Goal: Transaction & Acquisition: Purchase product/service

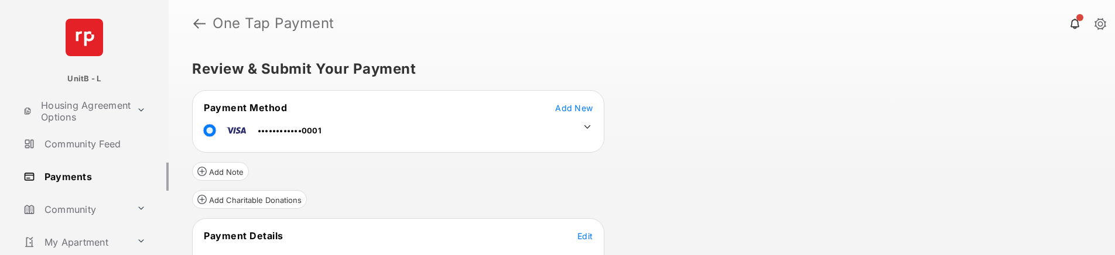
scroll to position [25, 0]
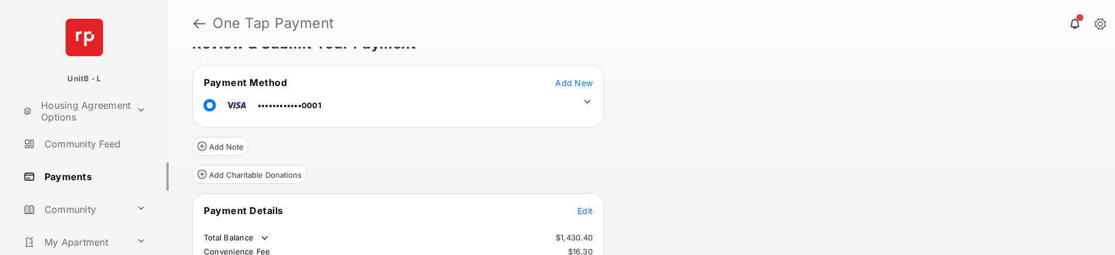
click at [593, 207] on tr "Payment Details Edit" at bounding box center [398, 217] width 409 height 27
click at [589, 211] on span "Edit" at bounding box center [584, 211] width 15 height 10
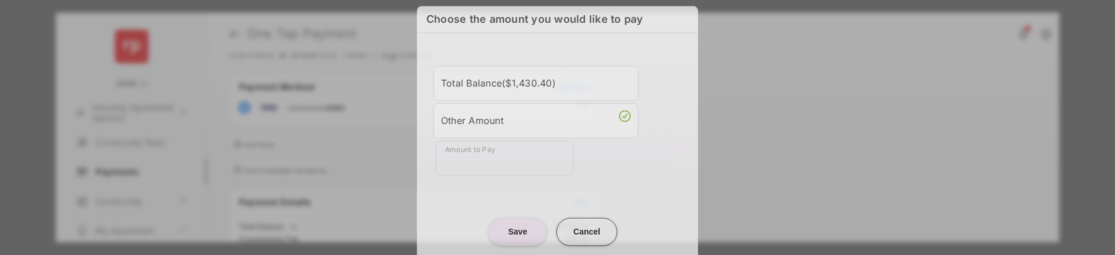
scroll to position [13, 0]
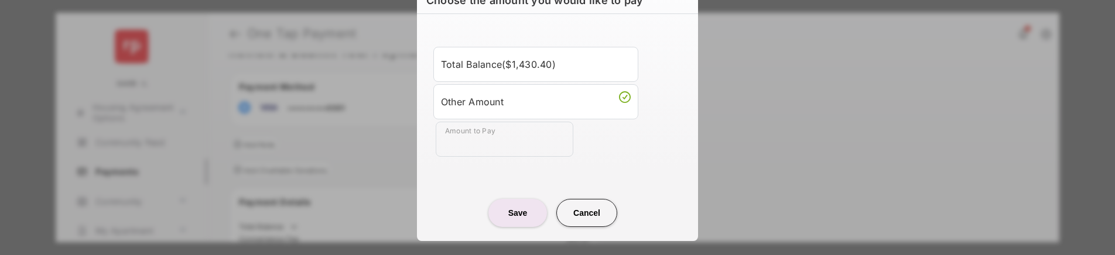
click at [481, 153] on input "Amount to Pay" at bounding box center [505, 139] width 138 height 35
type input "**"
click at [516, 216] on button "Save" at bounding box center [517, 213] width 59 height 28
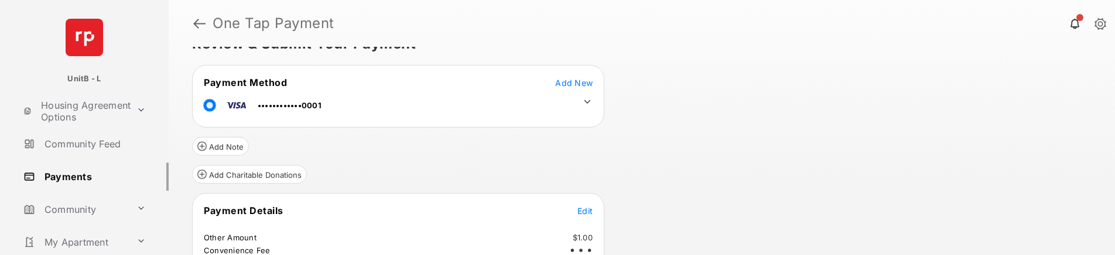
scroll to position [158, 0]
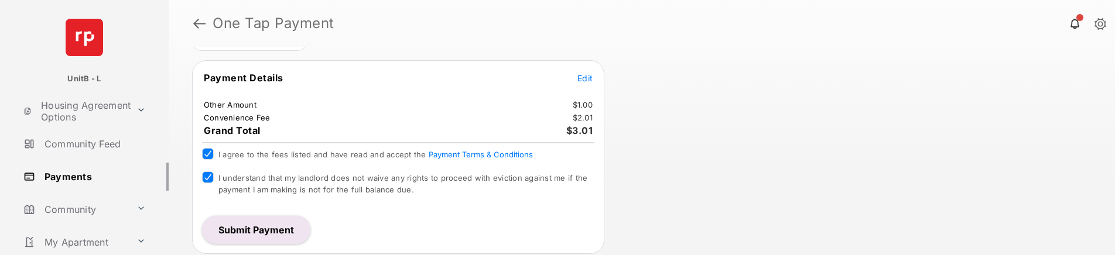
click at [284, 229] on button "Submit Payment" at bounding box center [256, 230] width 108 height 28
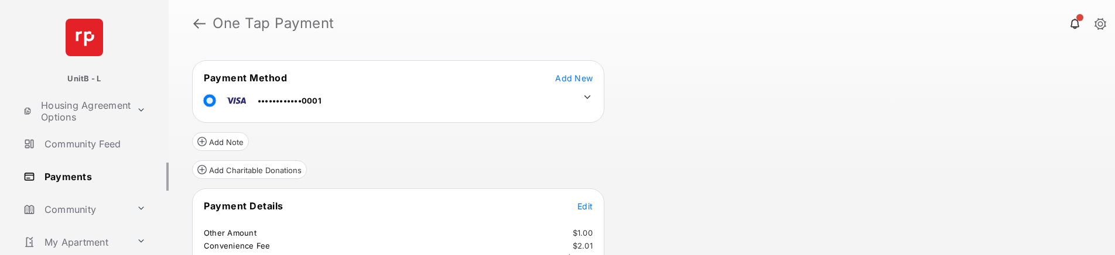
scroll to position [193, 0]
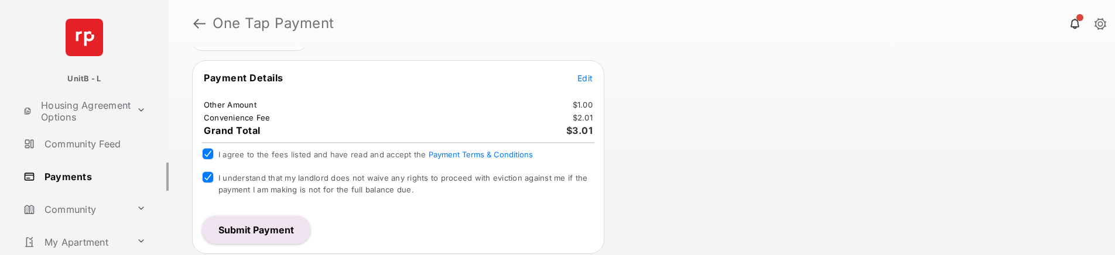
click at [292, 234] on button "Submit Payment" at bounding box center [256, 230] width 108 height 28
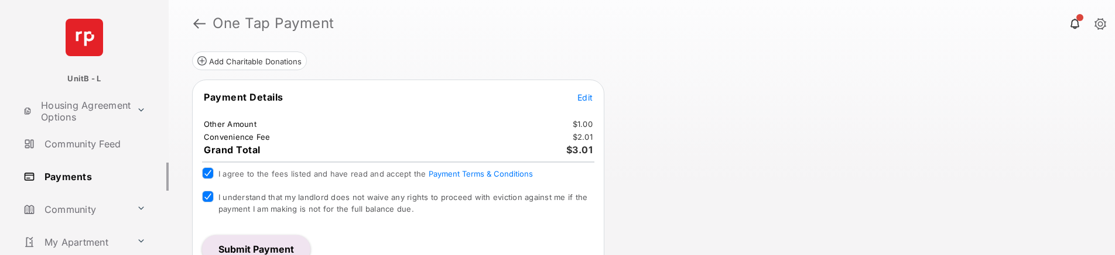
scroll to position [181, 0]
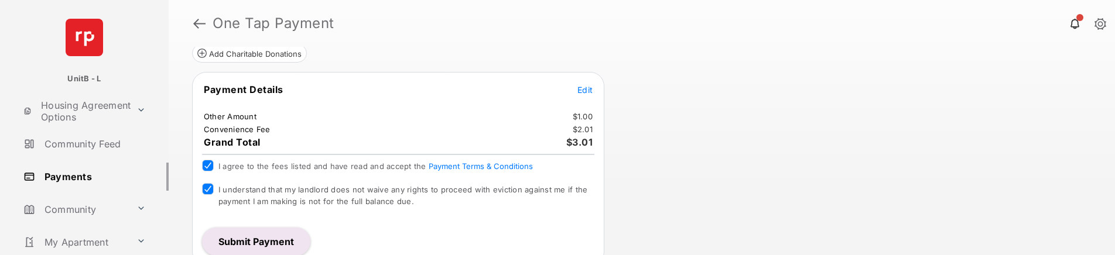
click at [265, 244] on button "Submit Payment" at bounding box center [256, 242] width 108 height 28
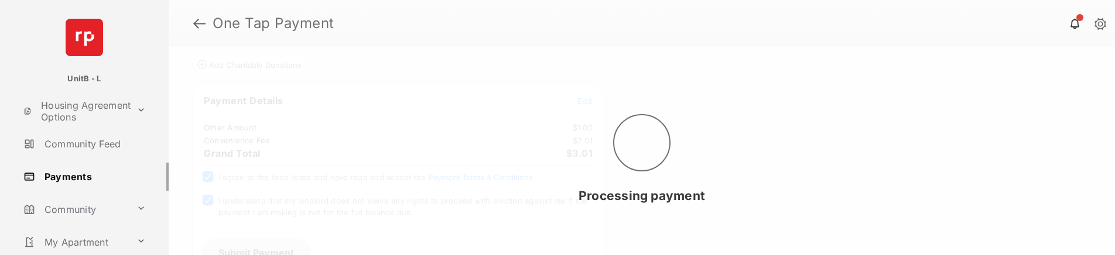
scroll to position [193, 0]
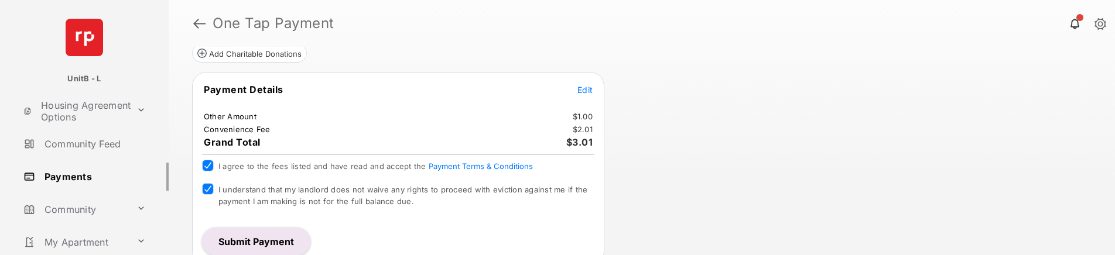
click at [585, 90] on span "Edit" at bounding box center [584, 90] width 15 height 10
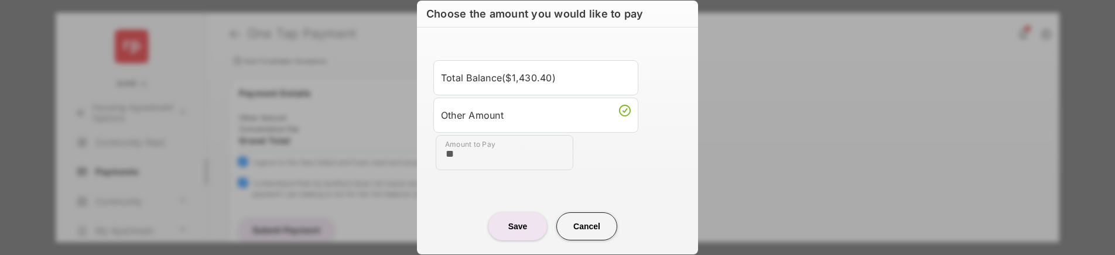
click at [479, 156] on input "**" at bounding box center [505, 152] width 138 height 35
drag, startPoint x: 481, startPoint y: 156, endPoint x: 440, endPoint y: 153, distance: 41.0
click at [440, 153] on input "**" at bounding box center [505, 152] width 138 height 35
type input "**"
click at [507, 224] on button "Save" at bounding box center [517, 226] width 59 height 28
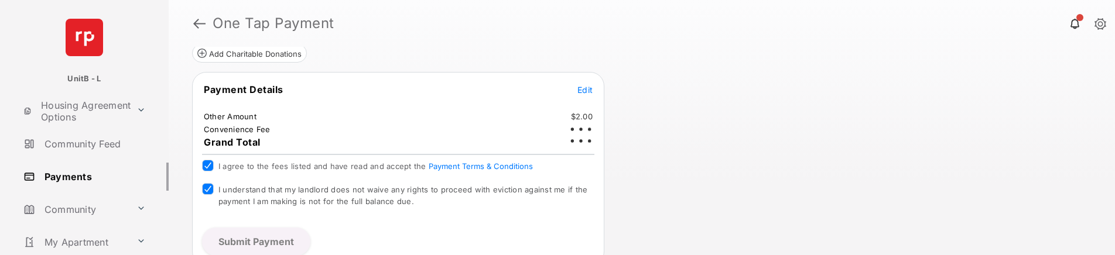
click at [282, 240] on button "Submit Payment" at bounding box center [256, 242] width 108 height 28
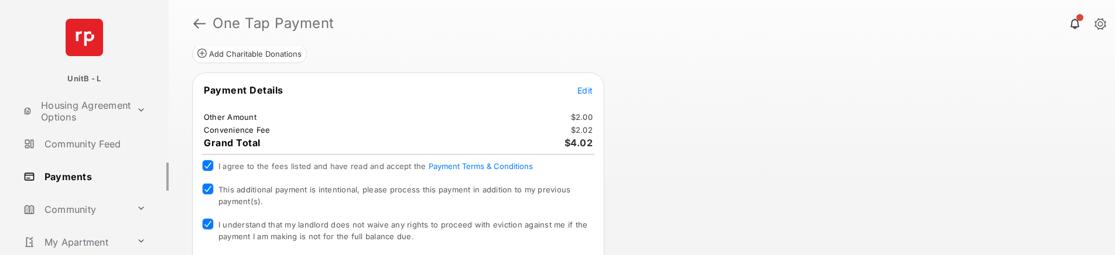
scroll to position [251, 0]
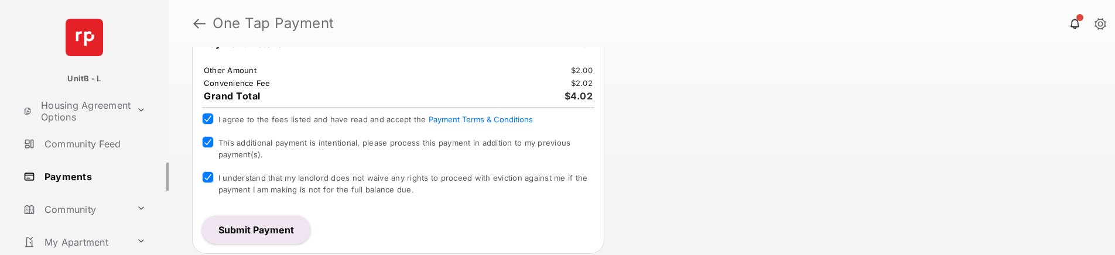
click at [265, 231] on button "Submit Payment" at bounding box center [256, 230] width 108 height 28
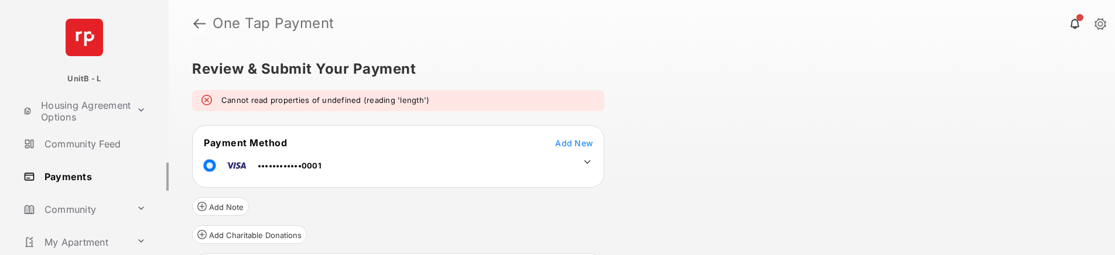
click at [193, 25] on link at bounding box center [199, 23] width 12 height 28
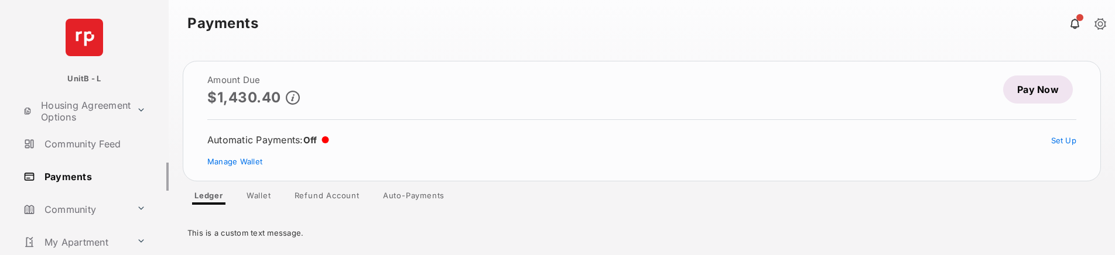
click at [1040, 97] on link "Pay Now" at bounding box center [1038, 90] width 70 height 28
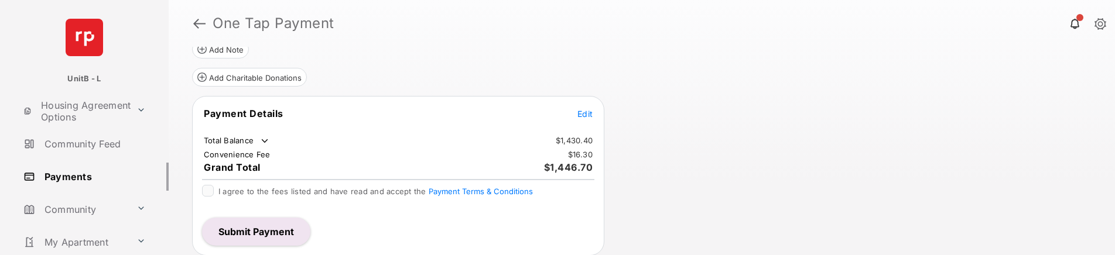
scroll to position [124, 0]
click at [584, 113] on span "Edit" at bounding box center [584, 112] width 15 height 10
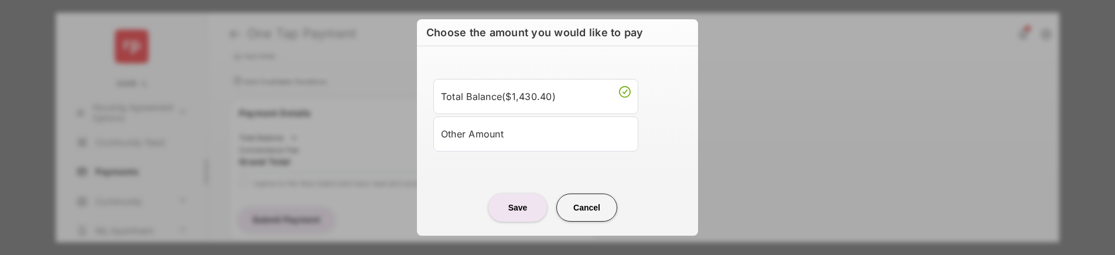
click at [509, 140] on div "Other Amount" at bounding box center [536, 134] width 190 height 20
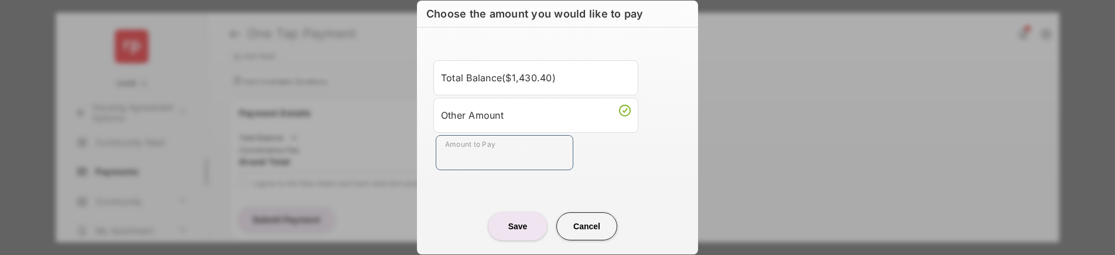
click at [490, 159] on input "Amount to Pay" at bounding box center [505, 152] width 138 height 35
type input "**"
click at [516, 226] on button "Save" at bounding box center [517, 226] width 59 height 28
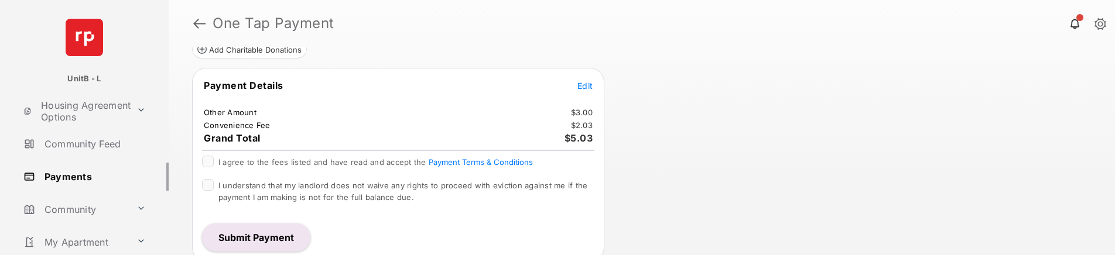
scroll to position [158, 0]
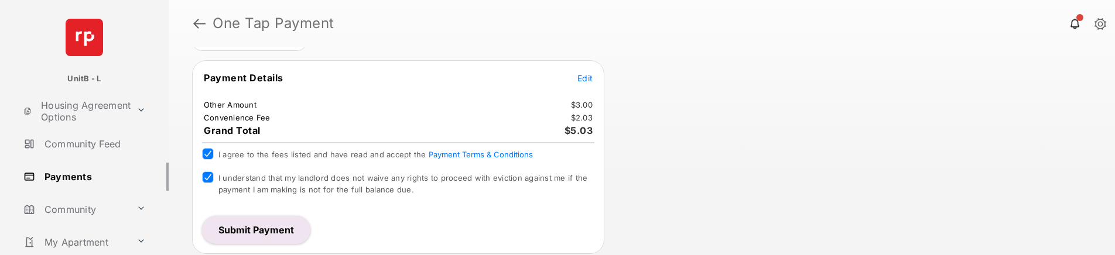
click at [268, 227] on button "Submit Payment" at bounding box center [256, 230] width 108 height 28
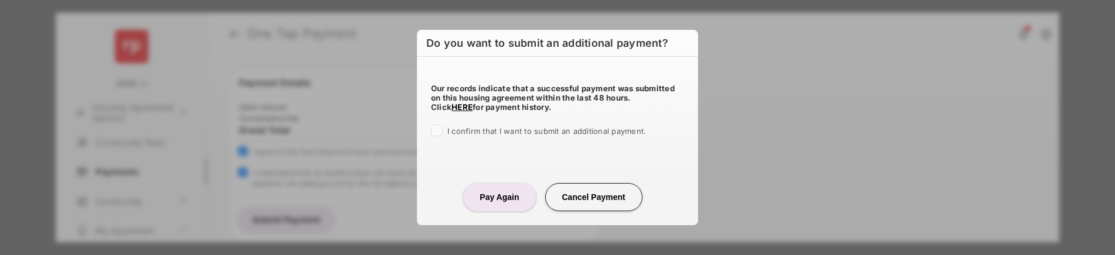
click at [468, 133] on span "I confirm that I want to submit an additional payment." at bounding box center [546, 130] width 198 height 9
click at [520, 201] on button "Pay Again" at bounding box center [499, 197] width 72 height 28
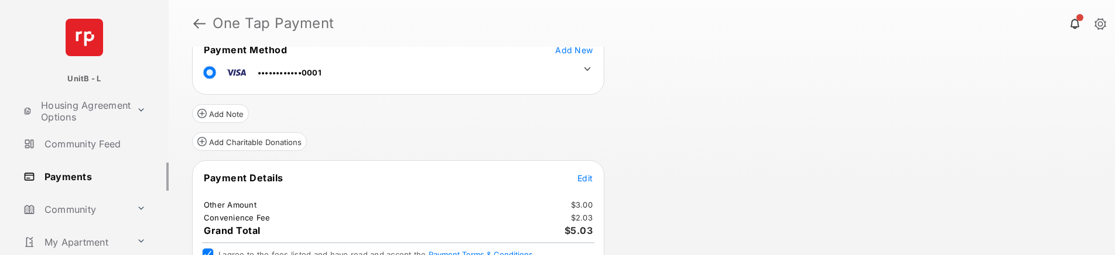
scroll to position [193, 0]
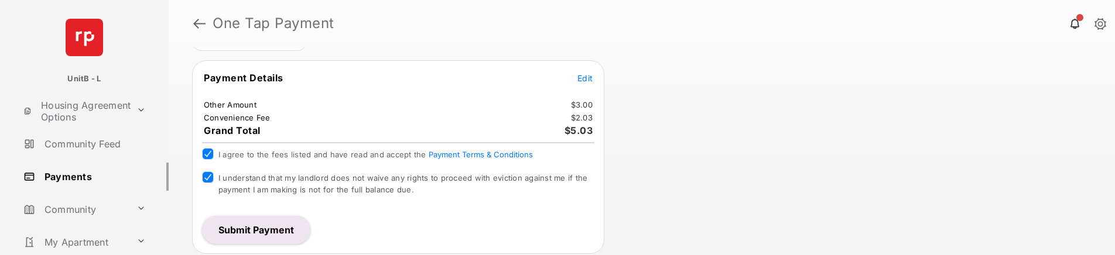
click at [267, 227] on button "Submit Payment" at bounding box center [256, 230] width 108 height 28
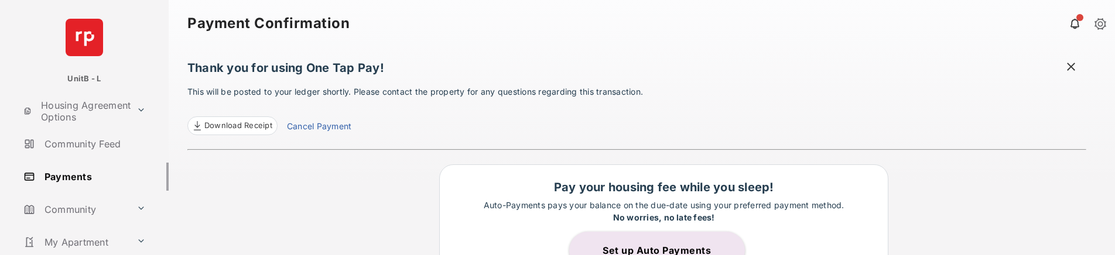
drag, startPoint x: 66, startPoint y: 177, endPoint x: 74, endPoint y: 193, distance: 17.8
click at [67, 177] on link "Payments" at bounding box center [94, 177] width 150 height 28
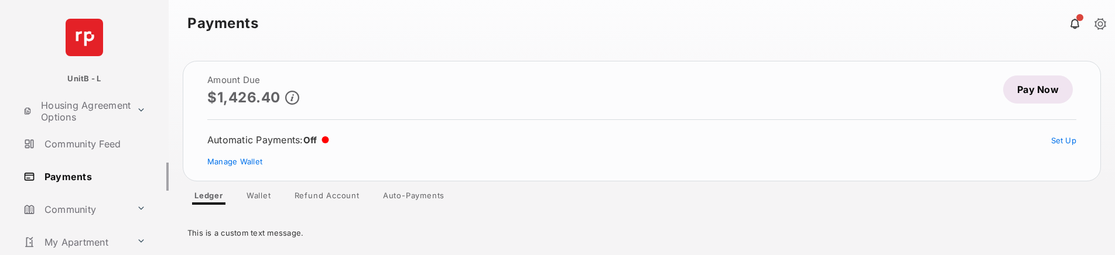
click at [1034, 94] on link "Pay Now" at bounding box center [1038, 90] width 70 height 28
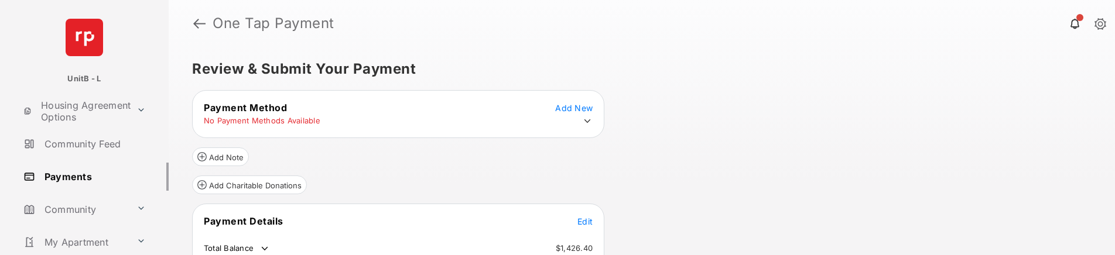
click at [587, 121] on icon at bounding box center [587, 121] width 11 height 11
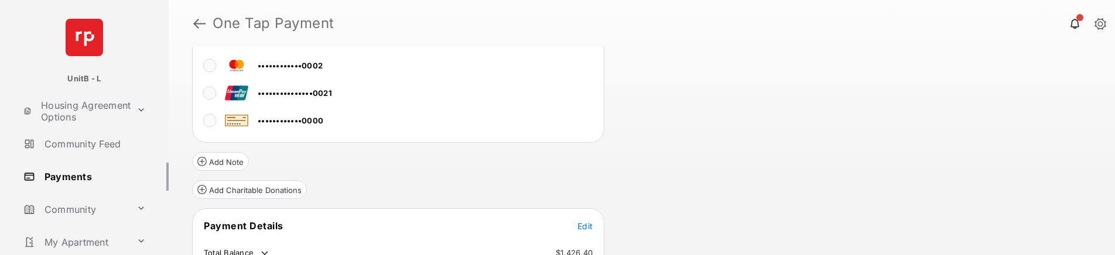
scroll to position [101, 0]
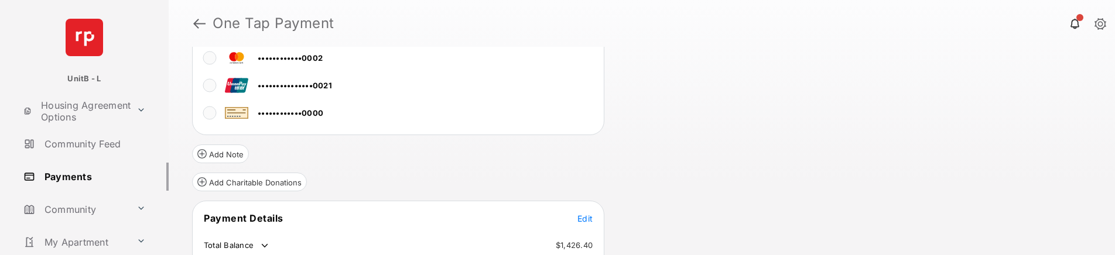
click at [583, 221] on span "Edit" at bounding box center [584, 219] width 15 height 10
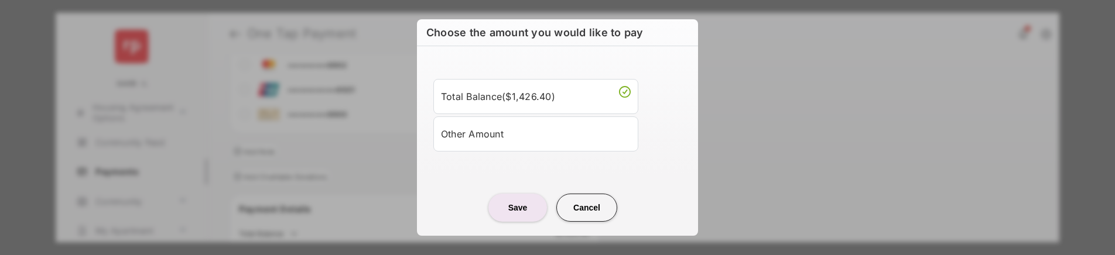
click at [502, 144] on li "Other Amount" at bounding box center [535, 133] width 205 height 35
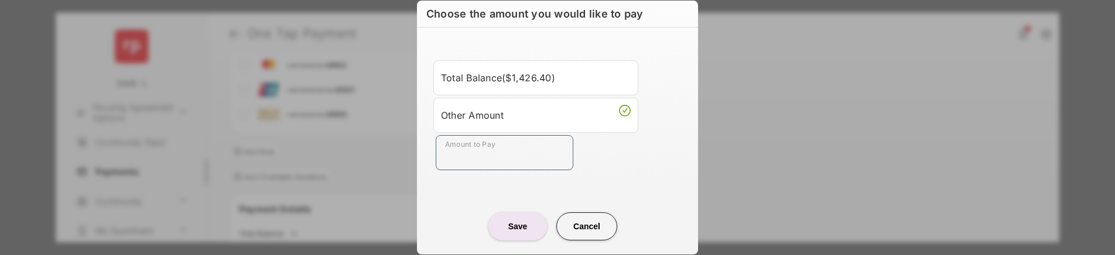
click at [476, 162] on input "Amount to Pay" at bounding box center [505, 152] width 138 height 35
type input "**"
click at [522, 239] on button "Save" at bounding box center [517, 226] width 59 height 28
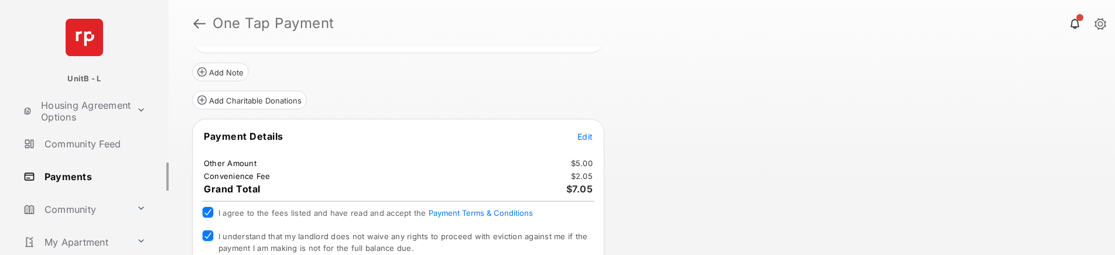
scroll to position [242, 0]
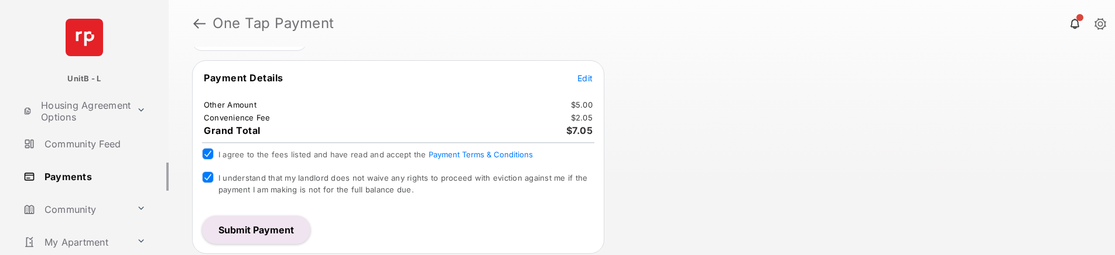
click at [259, 229] on button "Submit Payment" at bounding box center [256, 230] width 108 height 28
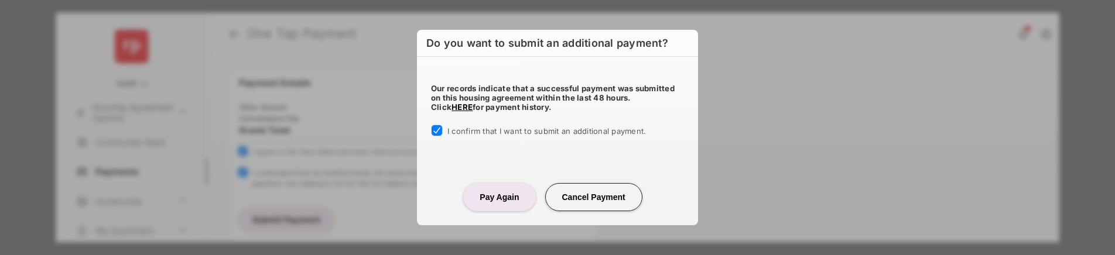
click at [509, 201] on button "Pay Again" at bounding box center [499, 197] width 72 height 28
